Goal: Information Seeking & Learning: Find specific page/section

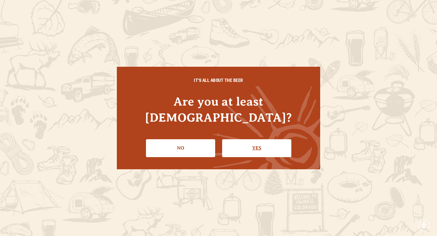
click at [237, 139] on link "Yes" at bounding box center [256, 148] width 69 height 18
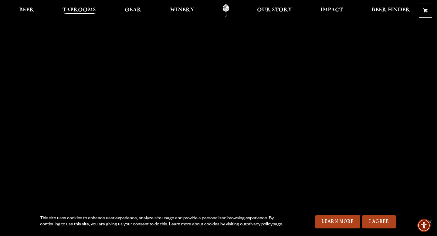
click at [80, 9] on span "Taprooms" at bounding box center [79, 10] width 33 height 5
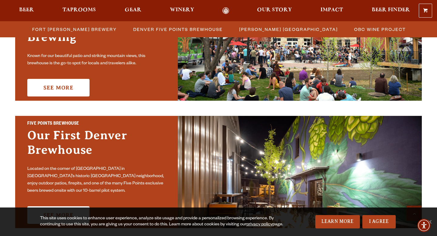
scroll to position [223, 0]
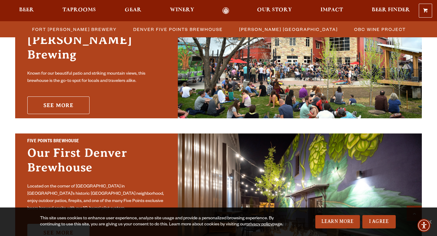
click at [61, 97] on link "See More" at bounding box center [58, 106] width 62 height 18
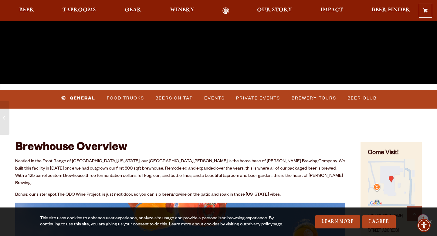
scroll to position [162, 0]
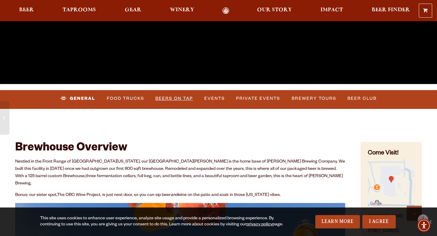
click at [169, 100] on link "Beers on Tap" at bounding box center [174, 99] width 43 height 14
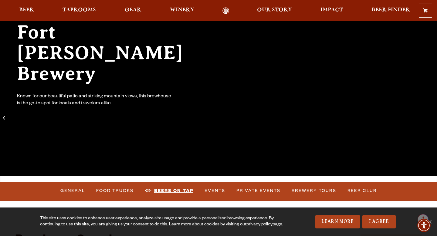
scroll to position [0, 0]
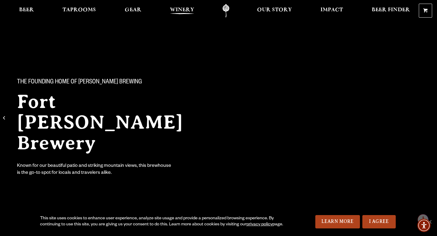
click at [176, 11] on span "Winery" at bounding box center [182, 10] width 24 height 5
